Goal: Transaction & Acquisition: Purchase product/service

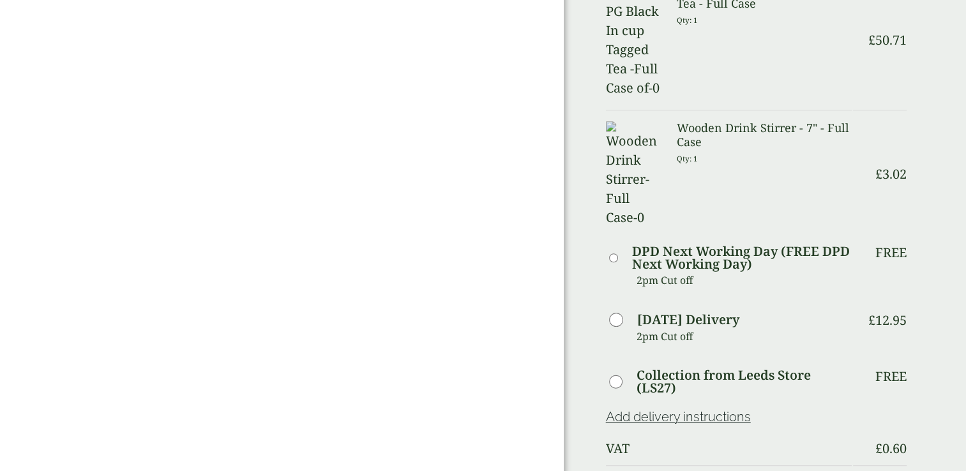
scroll to position [628, 0]
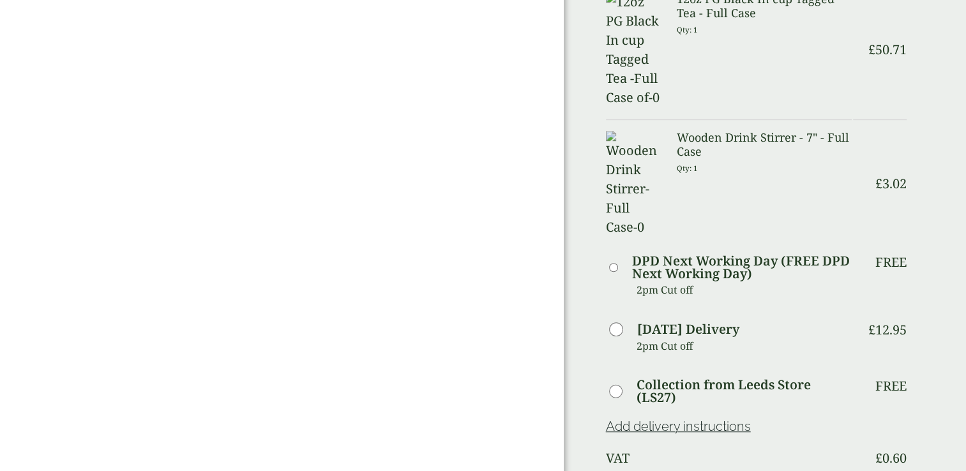
scroll to position [698, 0]
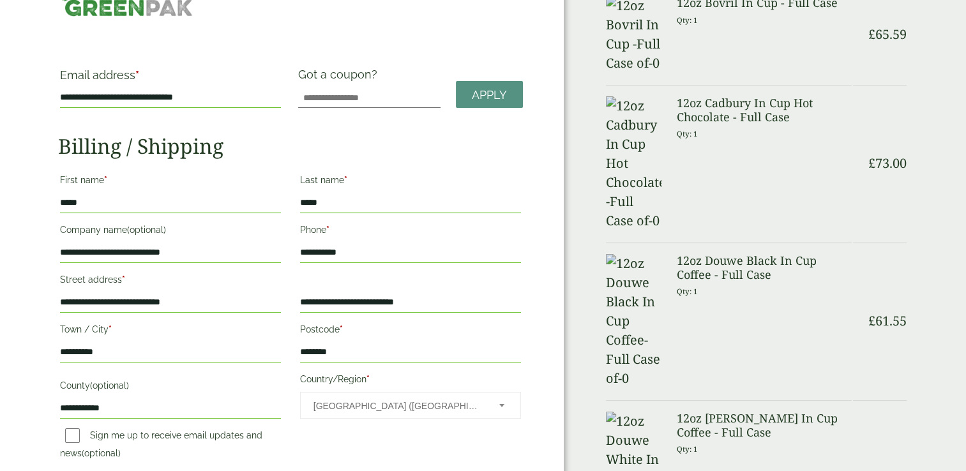
scroll to position [0, 0]
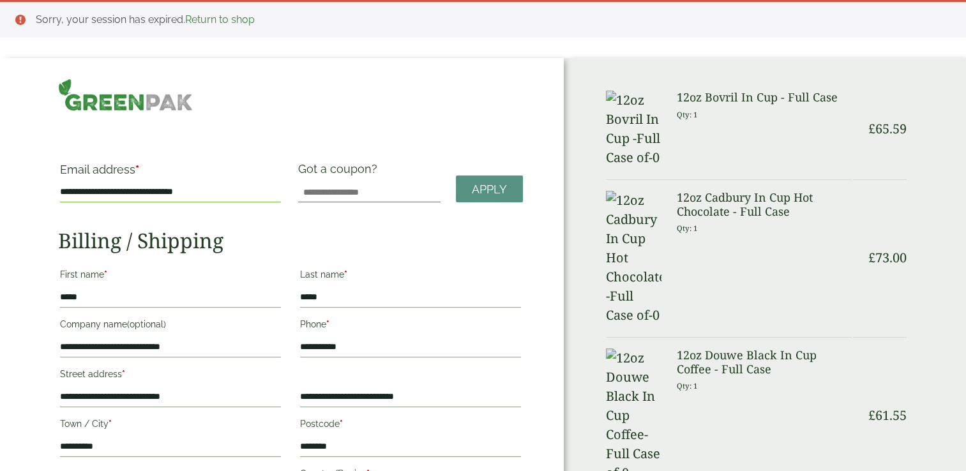
click at [217, 23] on link "Return to shop" at bounding box center [220, 19] width 70 height 12
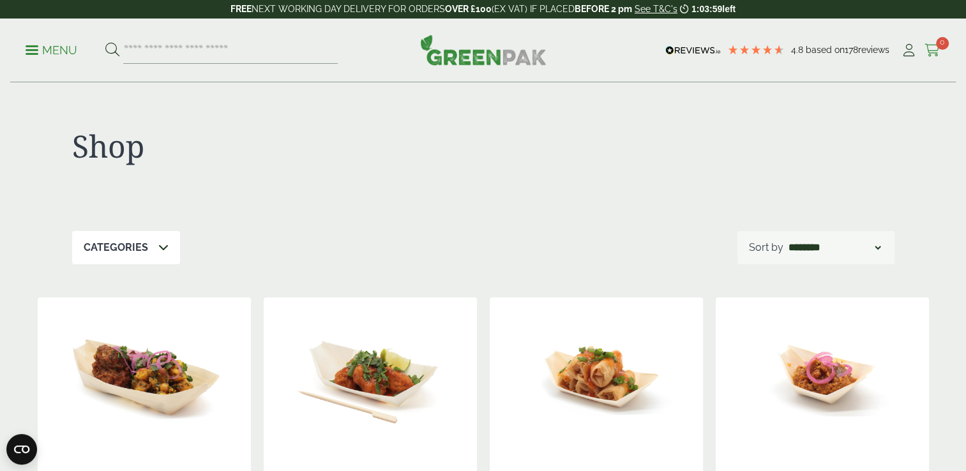
click at [941, 43] on span "0" at bounding box center [942, 43] width 13 height 13
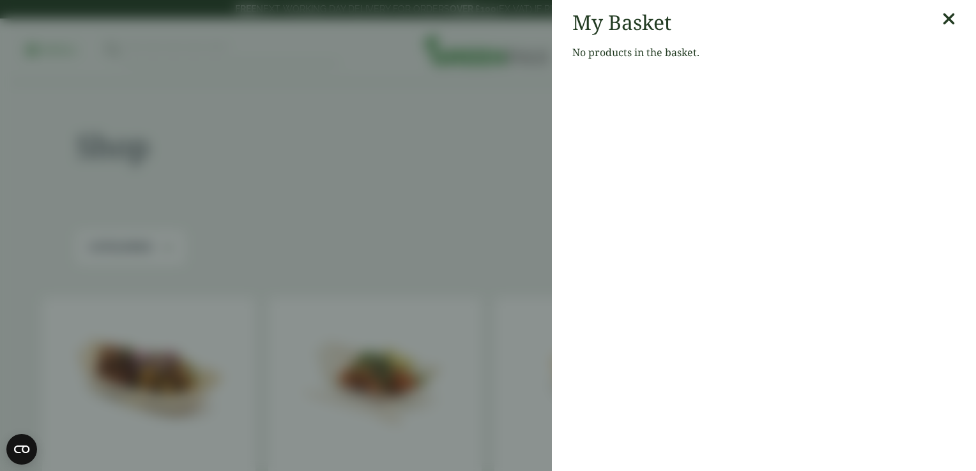
click at [942, 16] on icon at bounding box center [948, 19] width 13 height 18
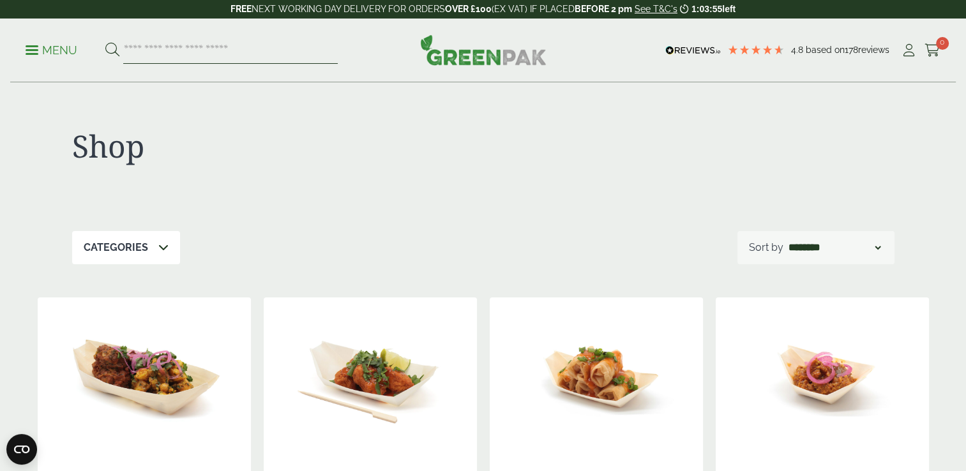
click at [279, 52] on input "search" at bounding box center [230, 50] width 215 height 27
type input "******"
click at [105, 42] on button at bounding box center [112, 50] width 14 height 17
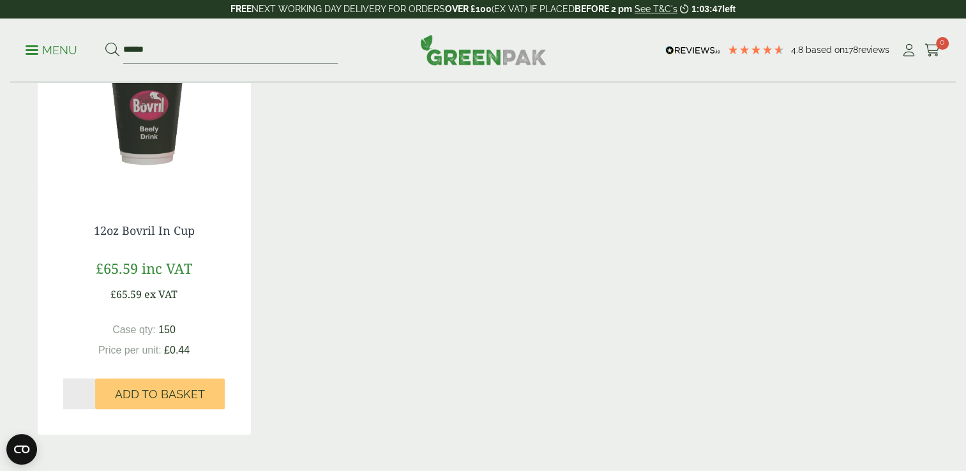
scroll to position [260, 0]
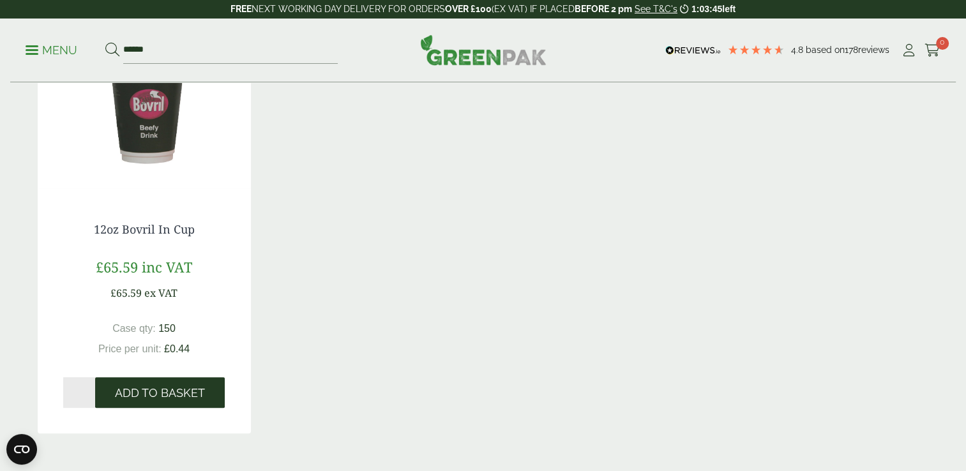
click at [186, 395] on span "Add to Basket" at bounding box center [160, 393] width 90 height 14
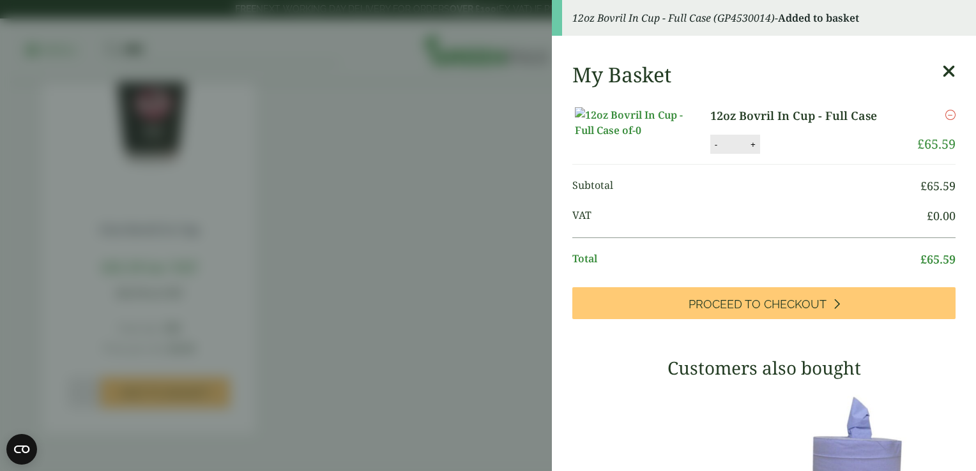
click at [942, 73] on icon at bounding box center [948, 72] width 13 height 18
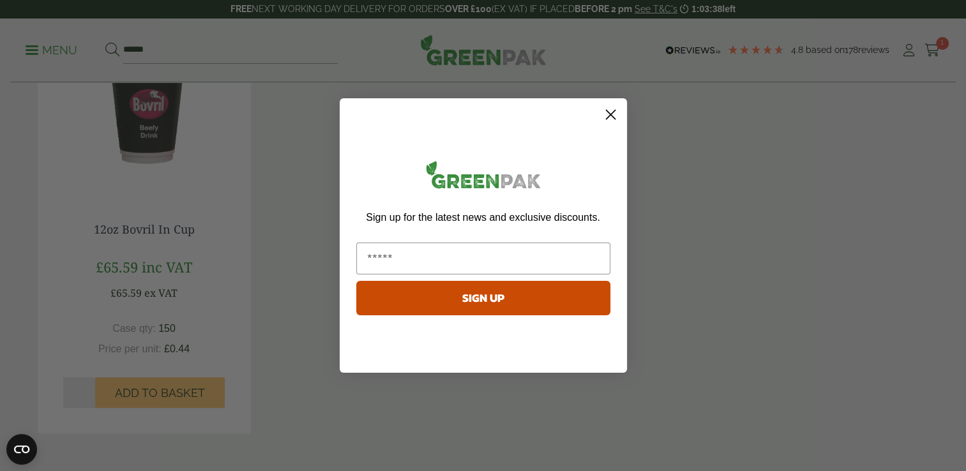
click at [608, 119] on circle "Close dialog" at bounding box center [610, 114] width 21 height 21
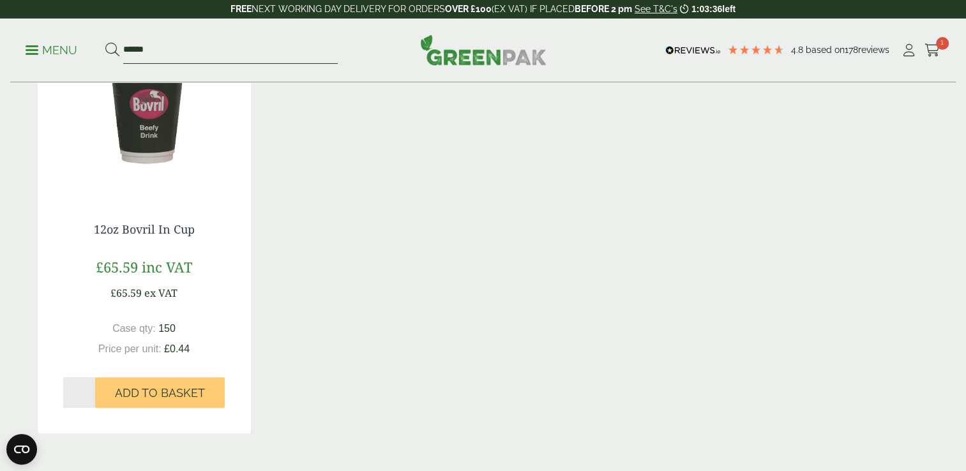
click at [258, 41] on input "******" at bounding box center [230, 50] width 215 height 27
type input "*"
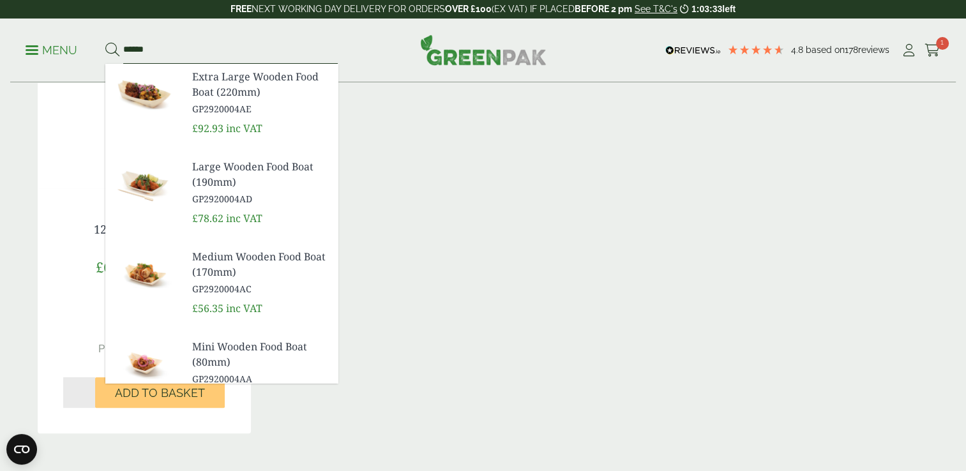
type input "******"
click at [105, 42] on button at bounding box center [112, 50] width 14 height 17
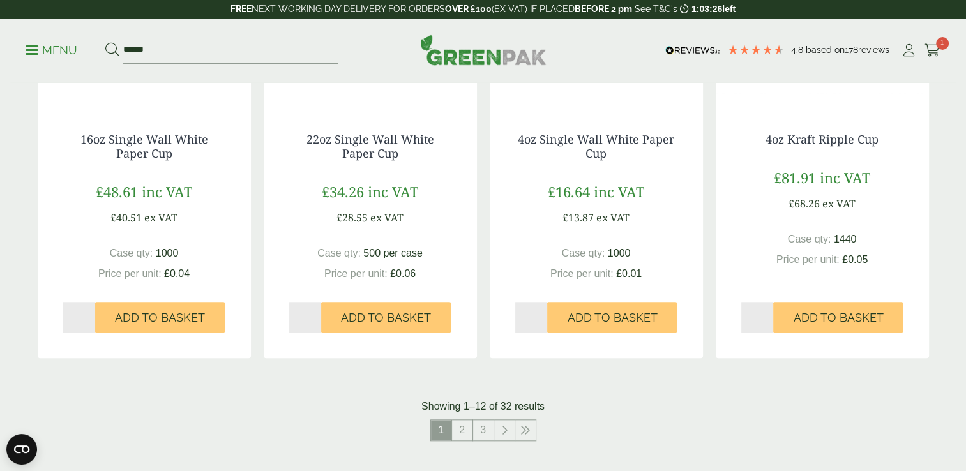
scroll to position [1228, 0]
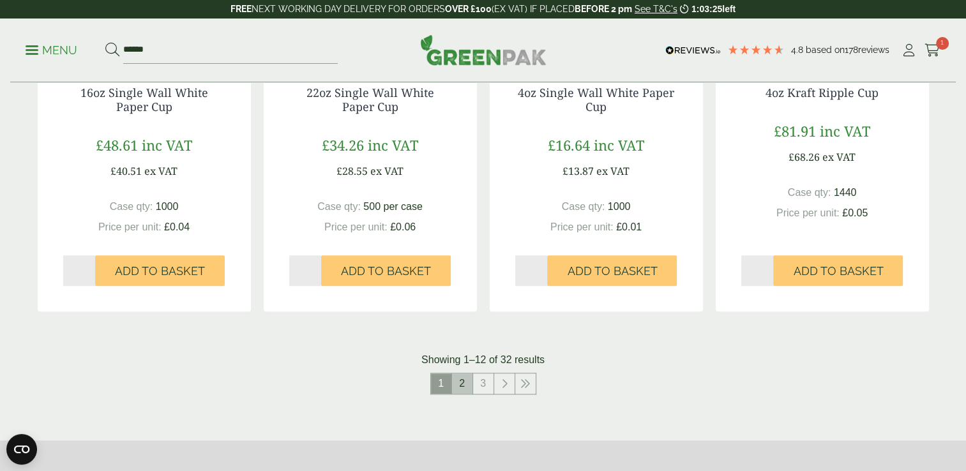
click at [462, 381] on link "2" at bounding box center [462, 384] width 20 height 20
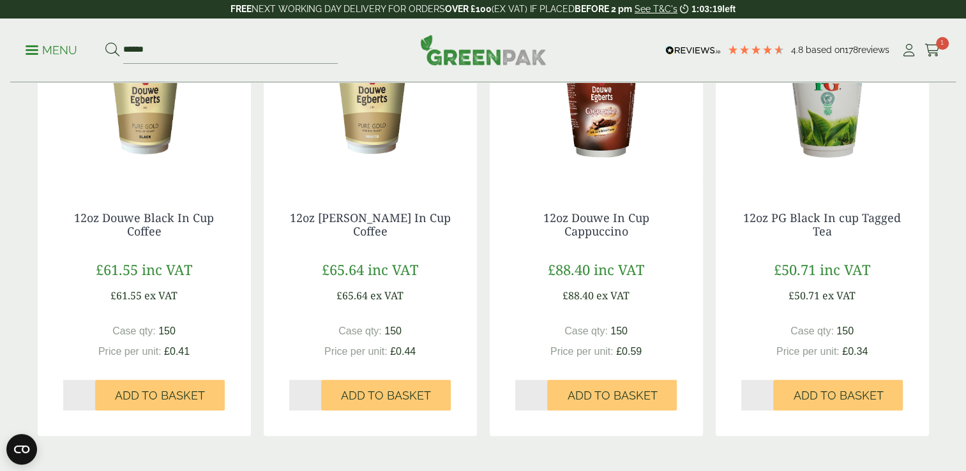
scroll to position [1100, 0]
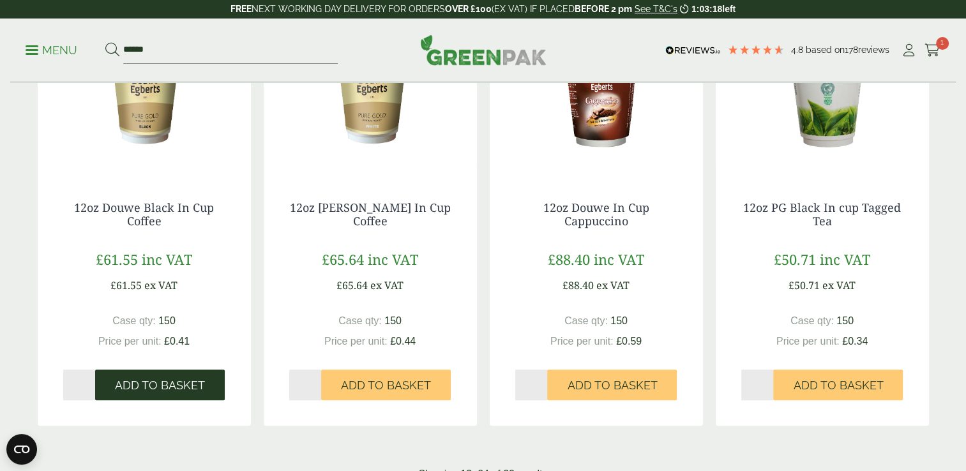
click at [202, 379] on span "Add to Basket" at bounding box center [160, 386] width 90 height 14
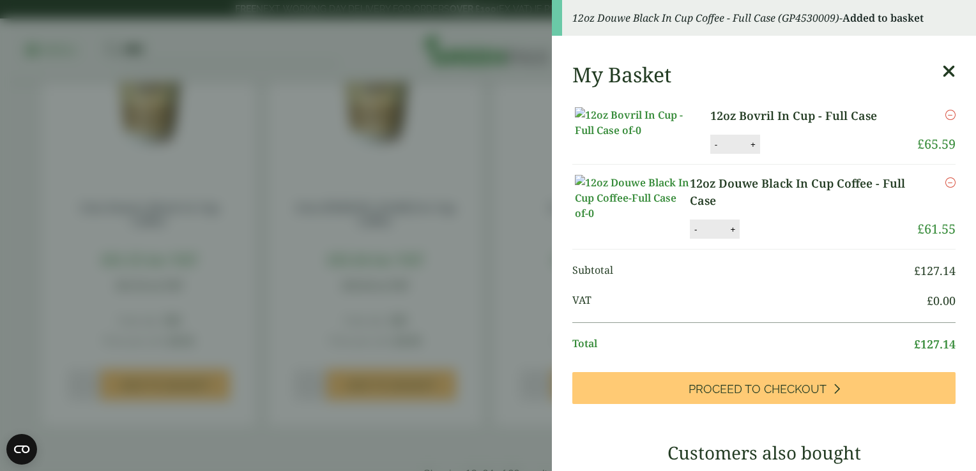
click at [942, 73] on icon at bounding box center [948, 72] width 13 height 18
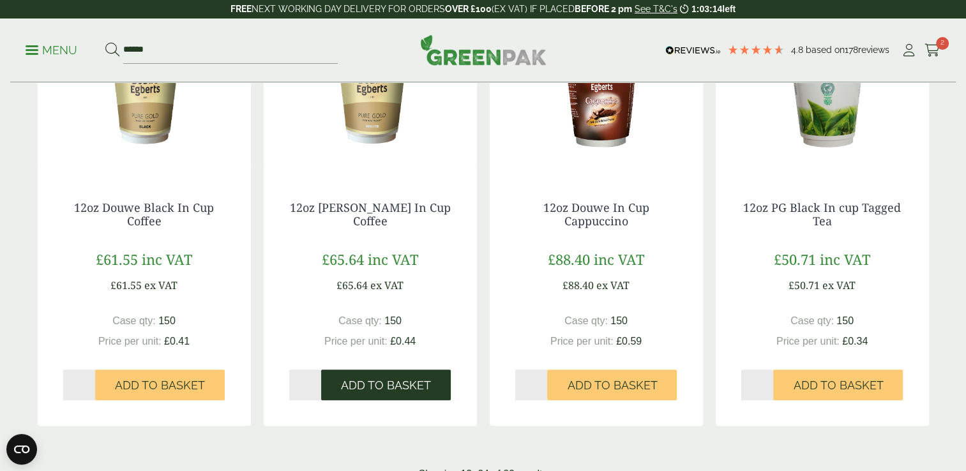
click at [421, 382] on span "Add to Basket" at bounding box center [386, 386] width 90 height 14
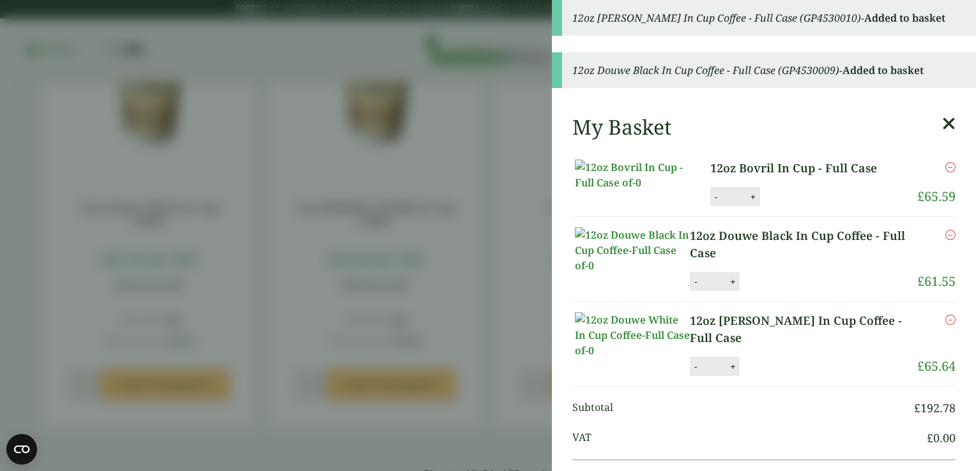
click at [942, 120] on icon at bounding box center [948, 124] width 13 height 18
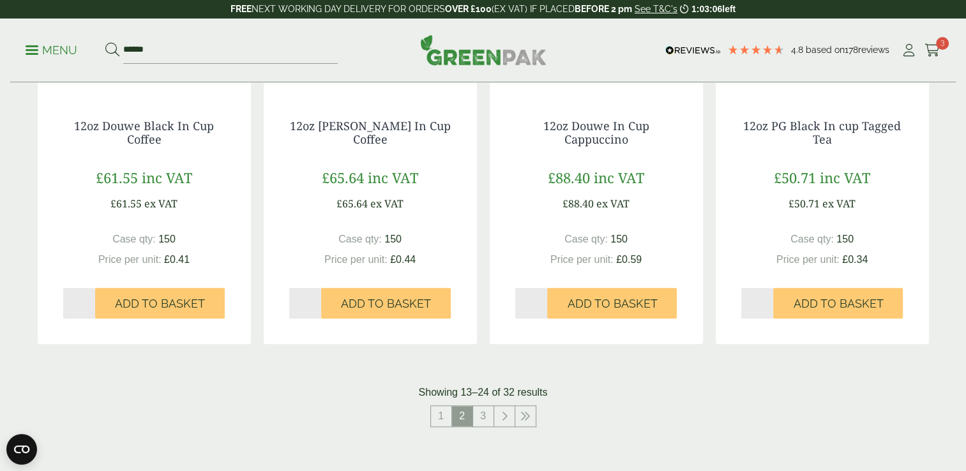
scroll to position [1187, 0]
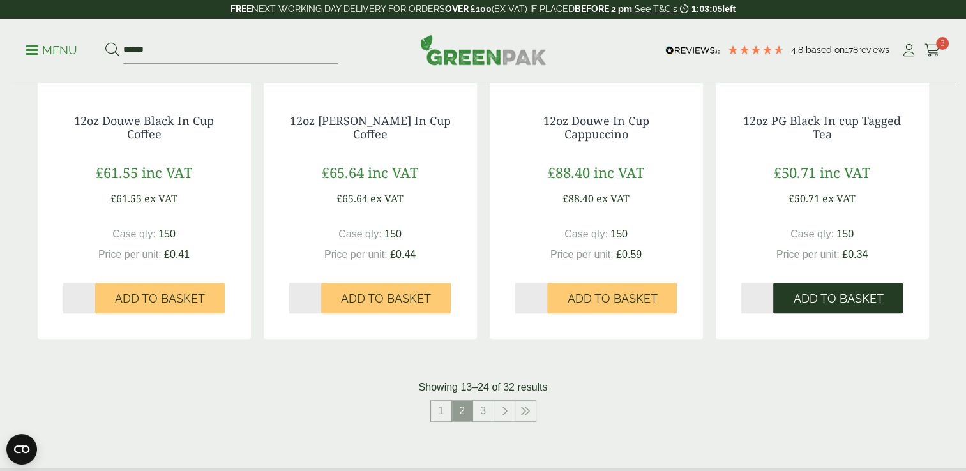
click at [872, 294] on span "Add to Basket" at bounding box center [838, 299] width 90 height 14
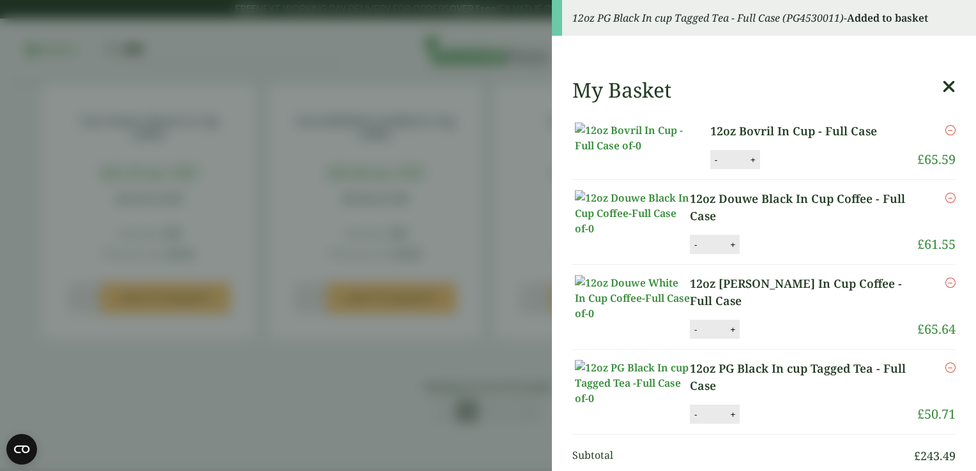
click at [942, 86] on icon at bounding box center [948, 87] width 13 height 18
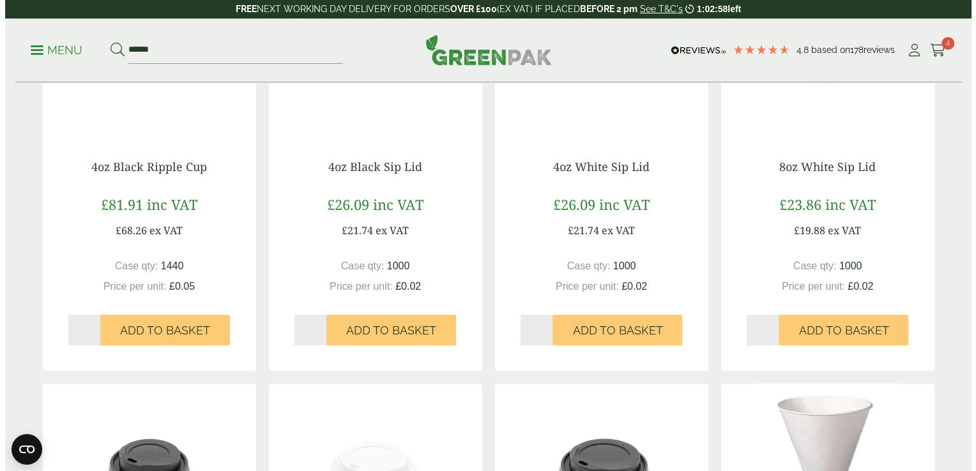
scroll to position [305, 0]
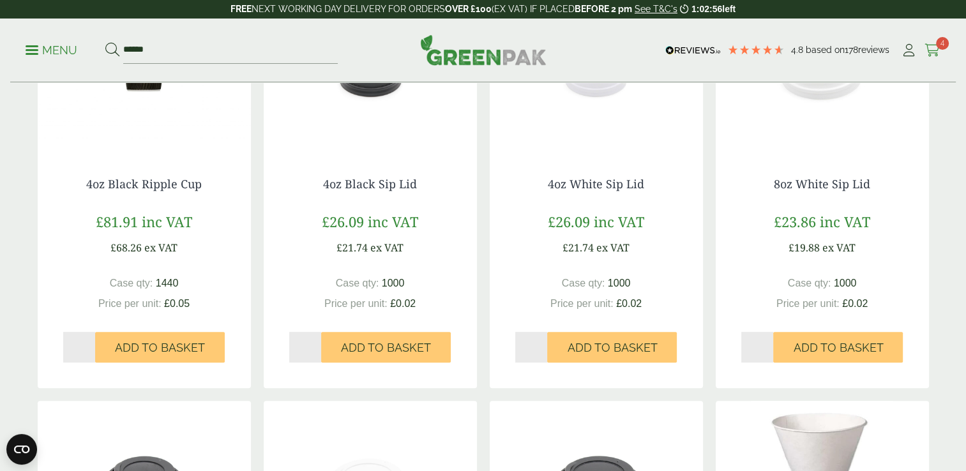
click at [938, 45] on span "4" at bounding box center [942, 43] width 13 height 13
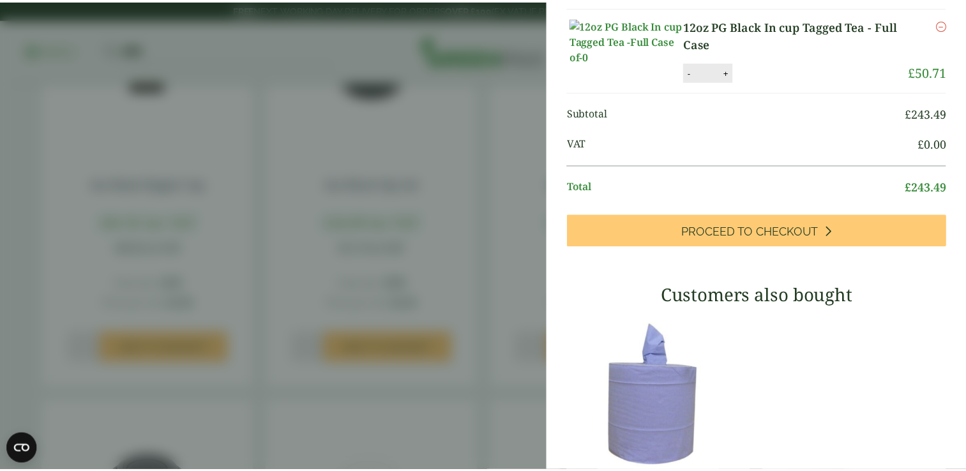
scroll to position [0, 0]
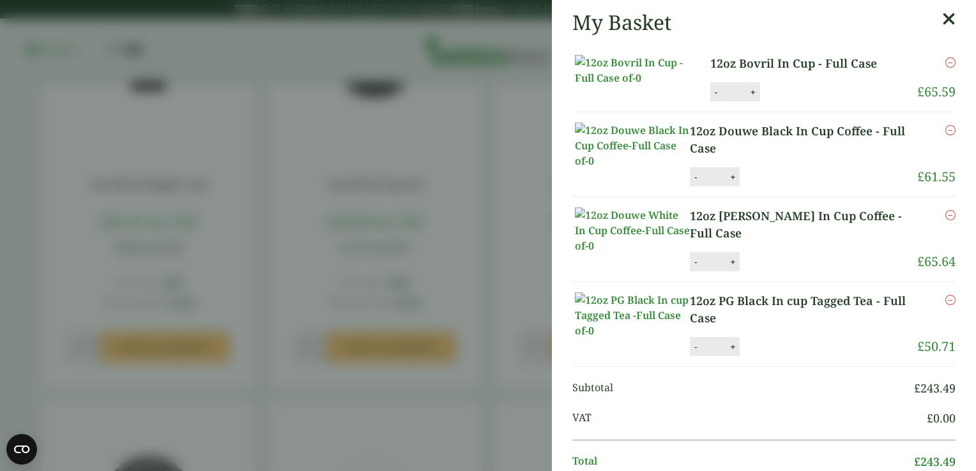
click at [942, 19] on icon at bounding box center [948, 19] width 13 height 18
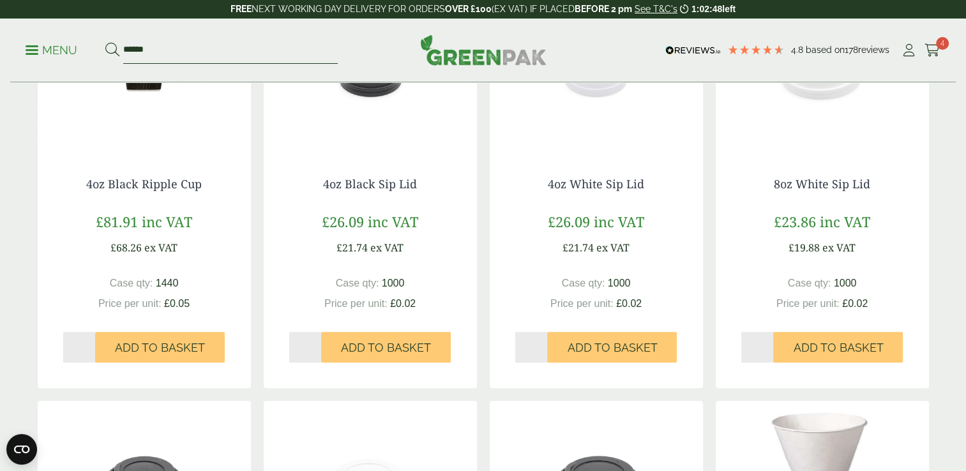
click at [199, 53] on input "******" at bounding box center [230, 50] width 215 height 27
type input "*"
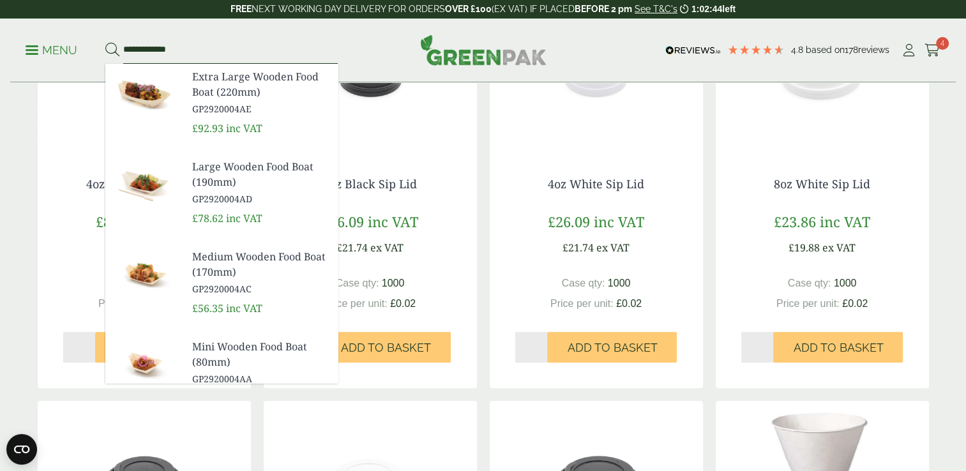
type input "**********"
click at [105, 42] on button at bounding box center [112, 50] width 14 height 17
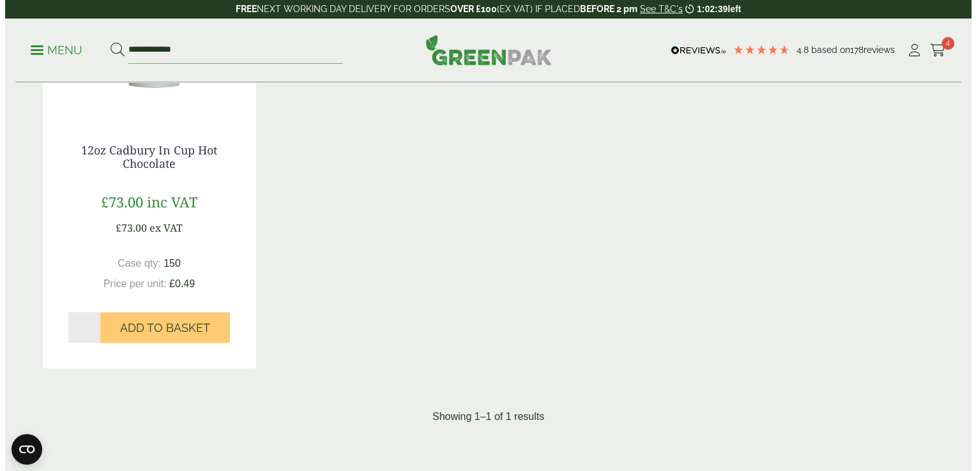
scroll to position [345, 0]
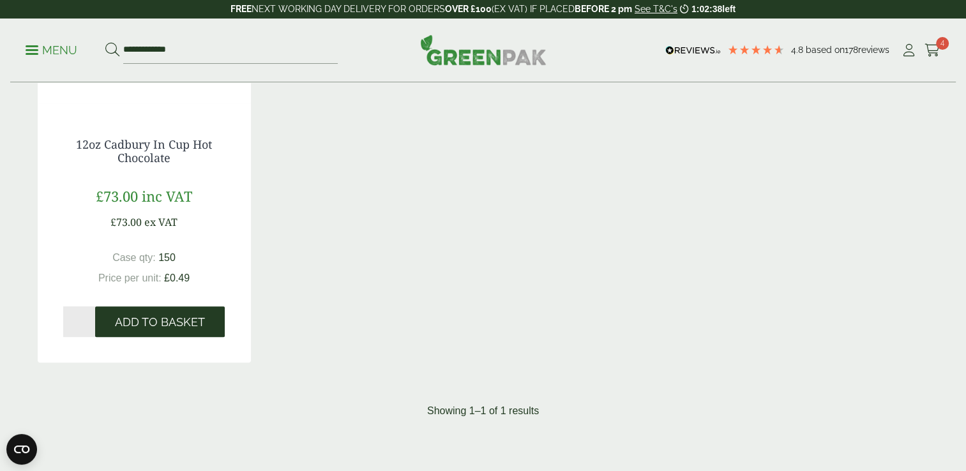
click at [184, 317] on span "Add to Basket" at bounding box center [160, 322] width 90 height 14
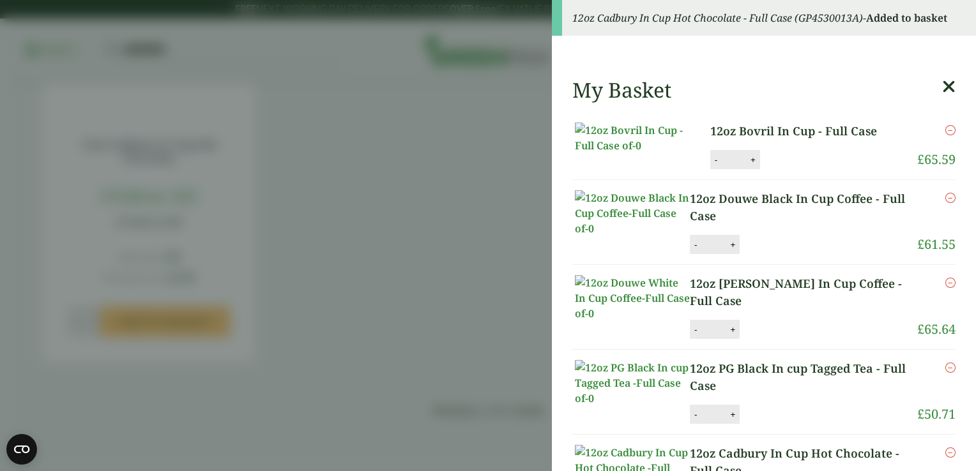
click at [942, 89] on icon at bounding box center [948, 87] width 13 height 18
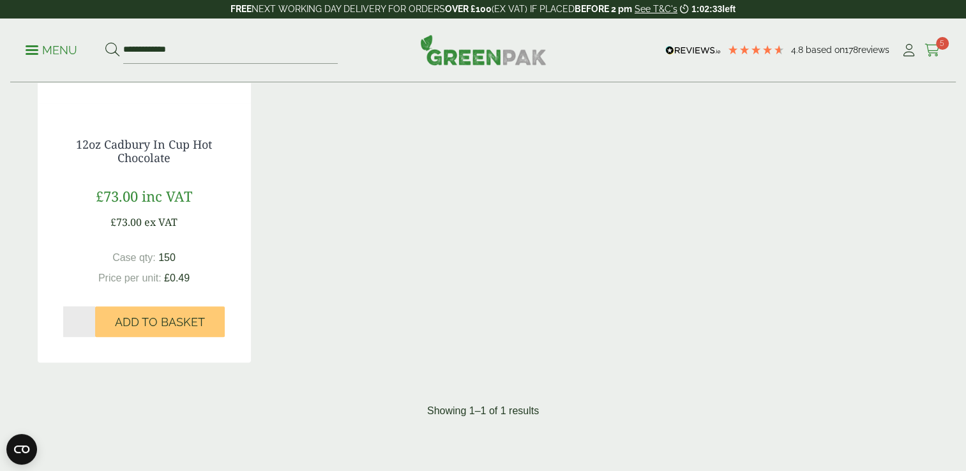
click at [938, 47] on span "5" at bounding box center [942, 43] width 13 height 13
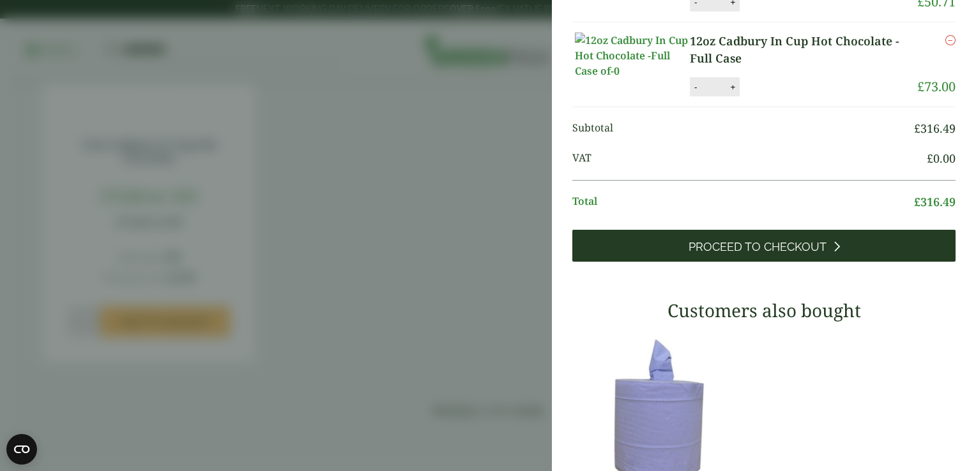
click at [833, 262] on link "Proceed to Checkout" at bounding box center [763, 246] width 383 height 32
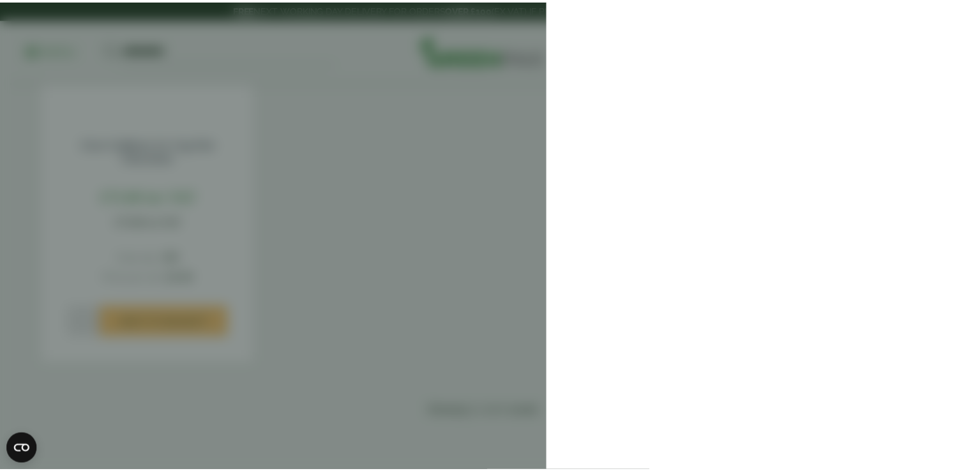
scroll to position [0, 0]
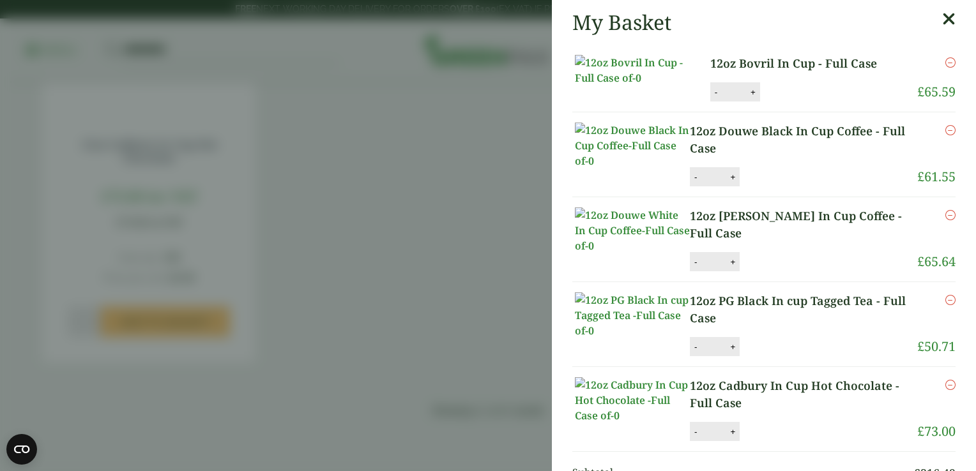
click at [942, 19] on icon at bounding box center [948, 19] width 13 height 18
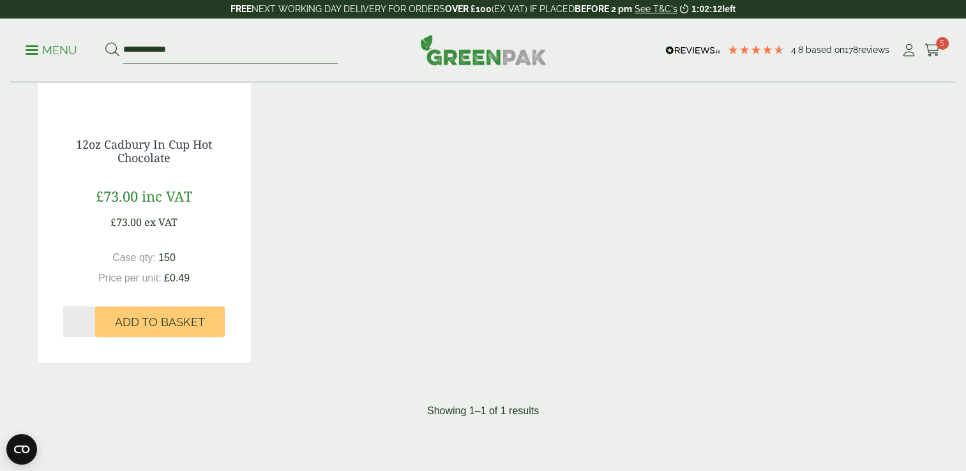
click at [920, 57] on ul "My Account Cart 5" at bounding box center [921, 50] width 40 height 19
drag, startPoint x: 920, startPoint y: 57, endPoint x: 907, endPoint y: 55, distance: 12.3
click at [907, 55] on icon at bounding box center [909, 50] width 16 height 13
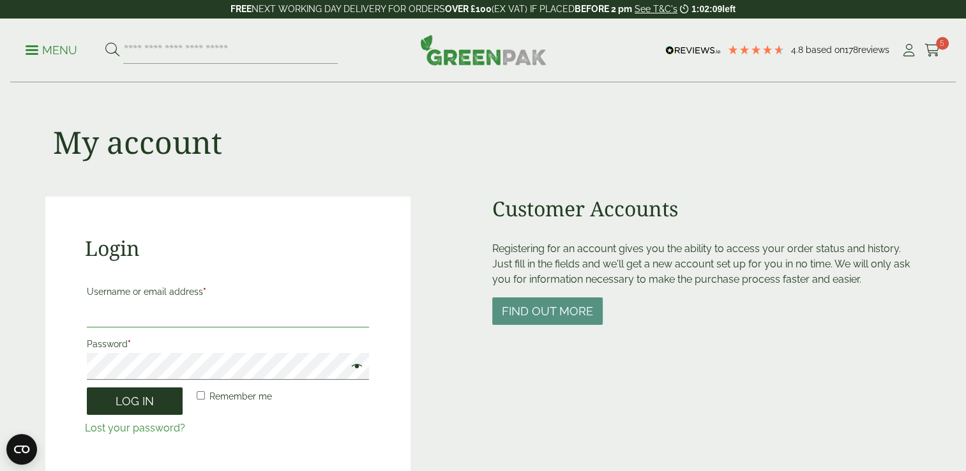
type input "**********"
click at [114, 407] on button "Log in" at bounding box center [135, 401] width 96 height 27
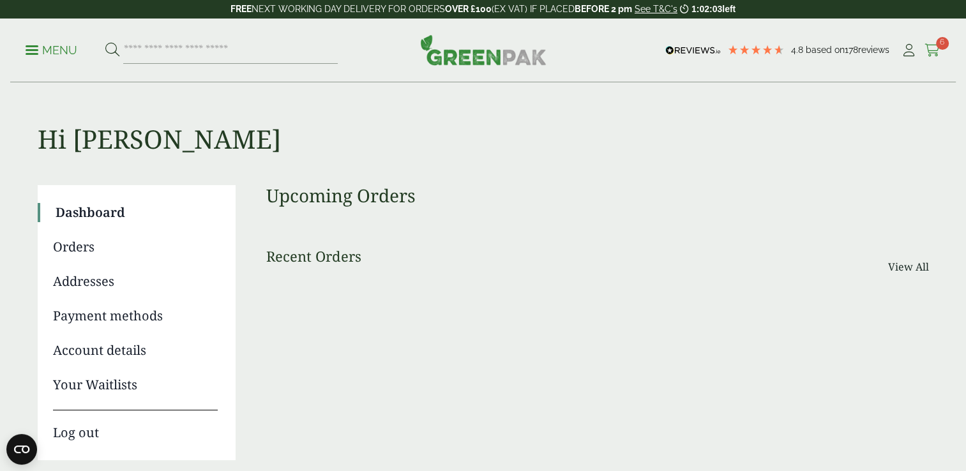
click at [936, 47] on icon at bounding box center [933, 50] width 16 height 13
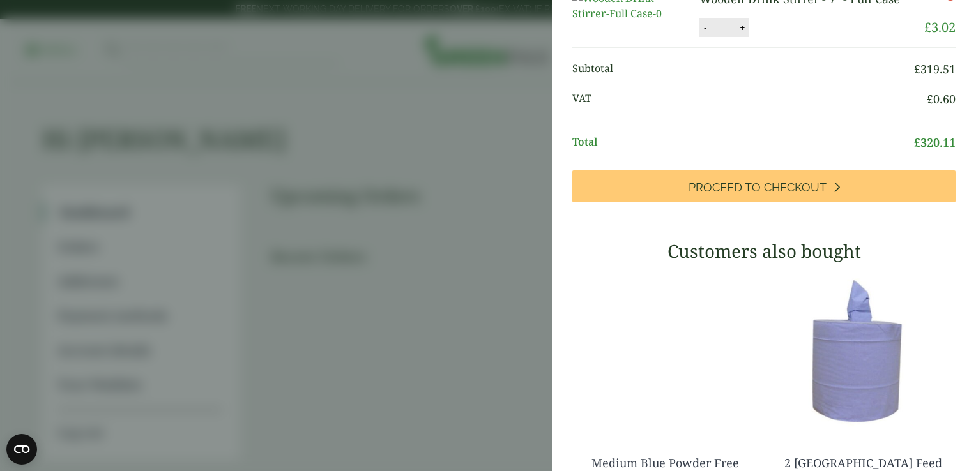
scroll to position [473, 0]
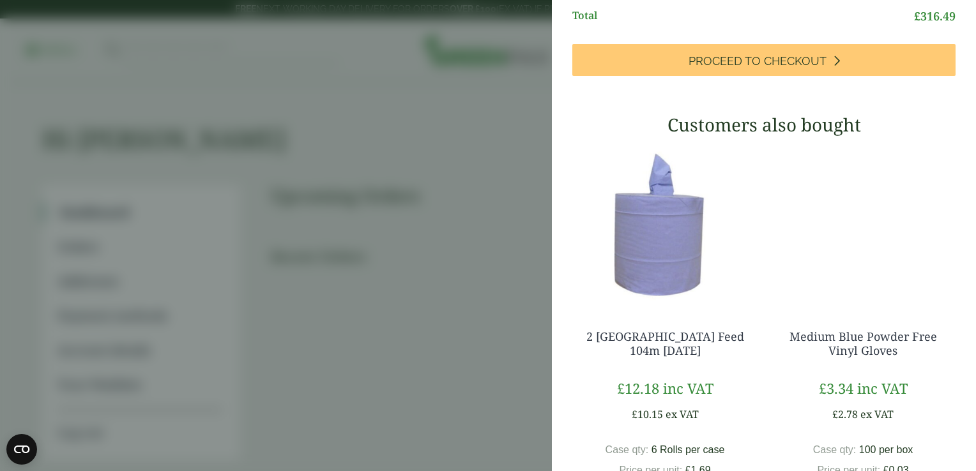
scroll to position [526, 0]
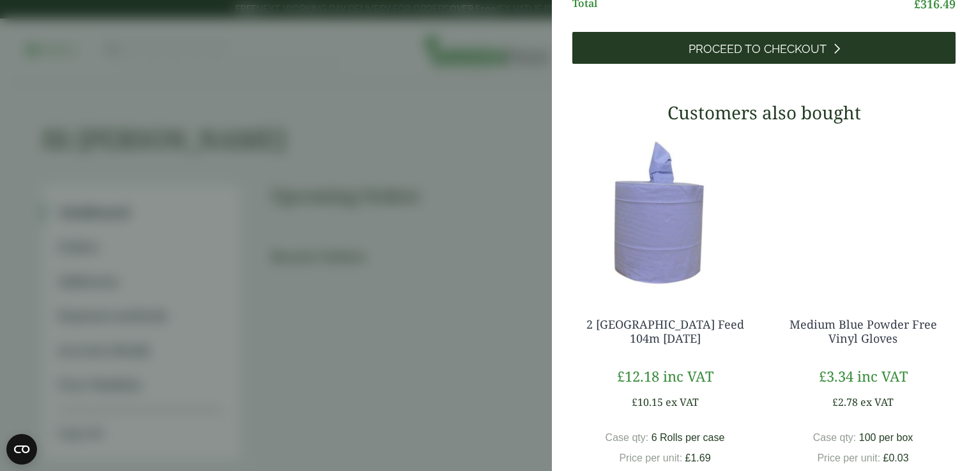
click at [846, 64] on link "Proceed to Checkout" at bounding box center [763, 48] width 383 height 32
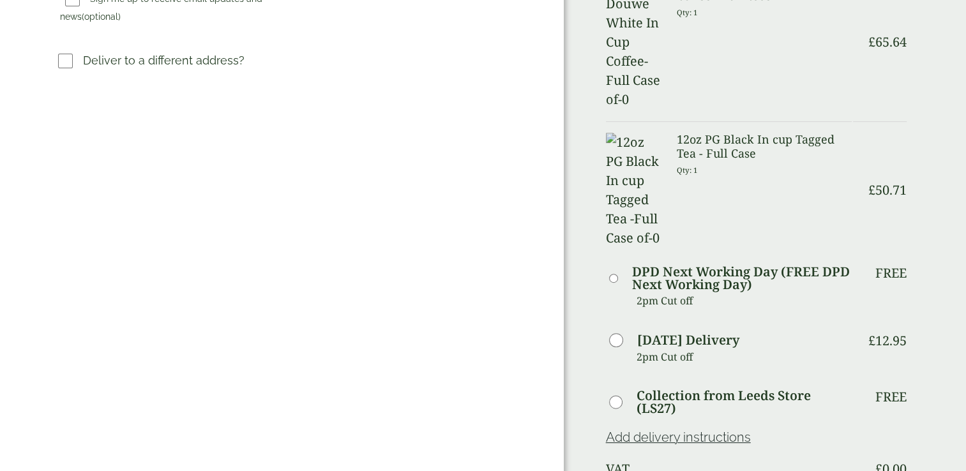
scroll to position [484, 0]
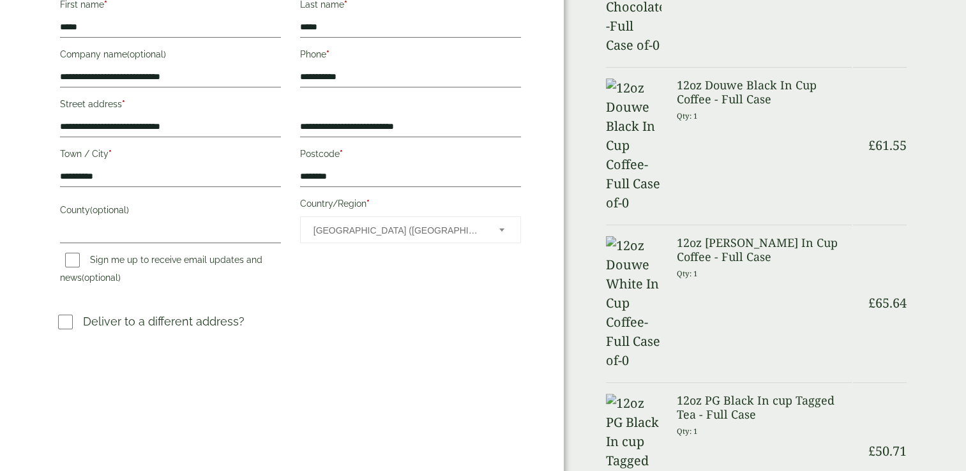
scroll to position [213, 0]
